Goal: Information Seeking & Learning: Understand process/instructions

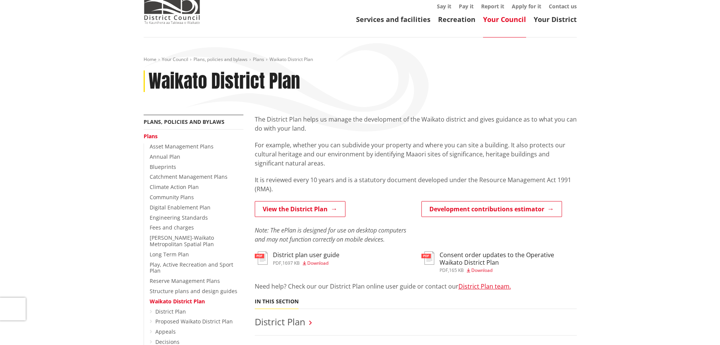
scroll to position [38, 0]
click at [399, 21] on link "Services and facilities" at bounding box center [393, 19] width 74 height 9
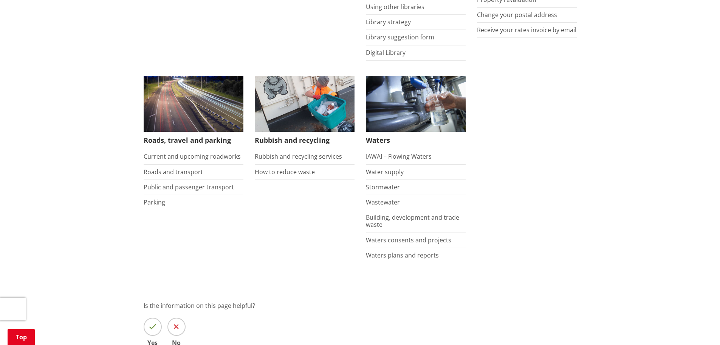
scroll to position [492, 0]
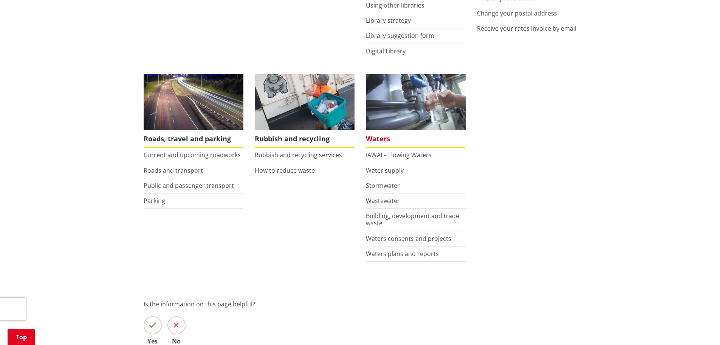
click at [385, 138] on span "Waters" at bounding box center [416, 138] width 100 height 17
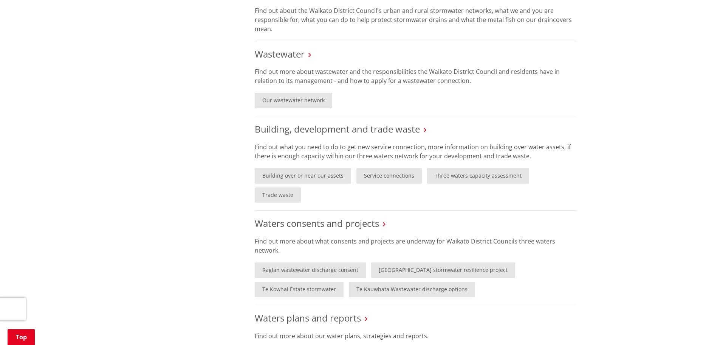
scroll to position [416, 0]
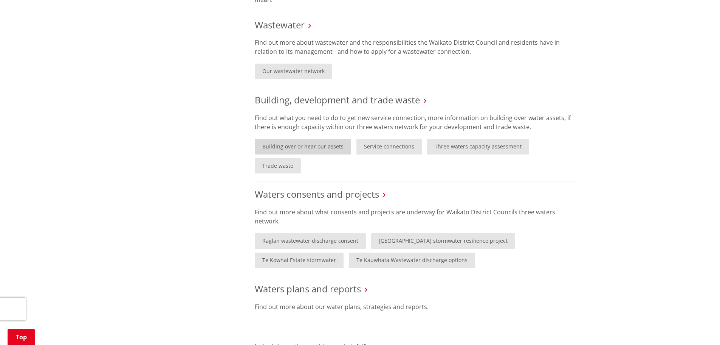
click at [319, 149] on link "Building over or near our assets" at bounding box center [303, 147] width 96 height 16
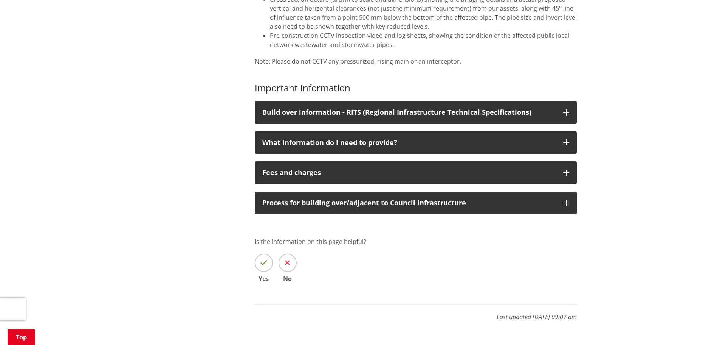
scroll to position [416, 0]
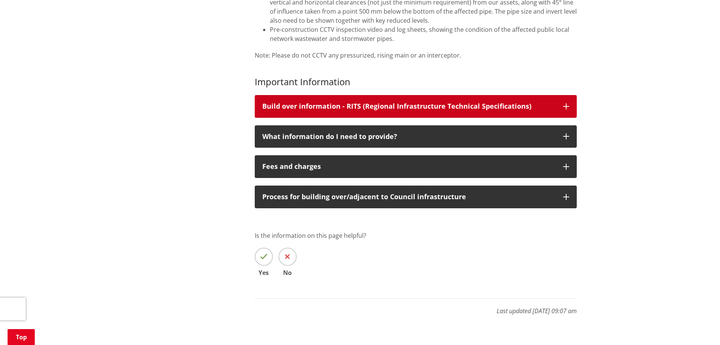
click at [566, 106] on icon "button" at bounding box center [566, 106] width 6 height 6
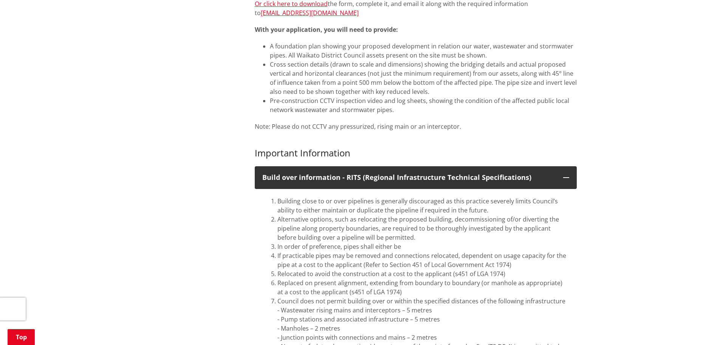
scroll to position [340, 0]
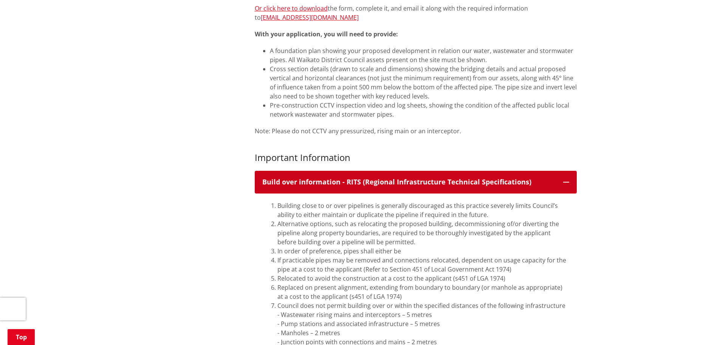
click at [568, 181] on icon "button" at bounding box center [566, 182] width 6 height 6
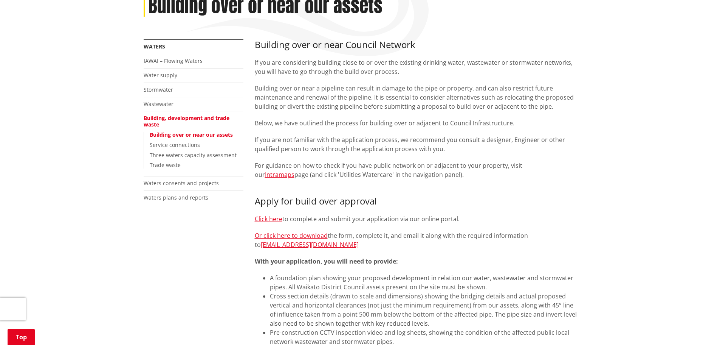
scroll to position [76, 0]
